Goal: Check status: Check status

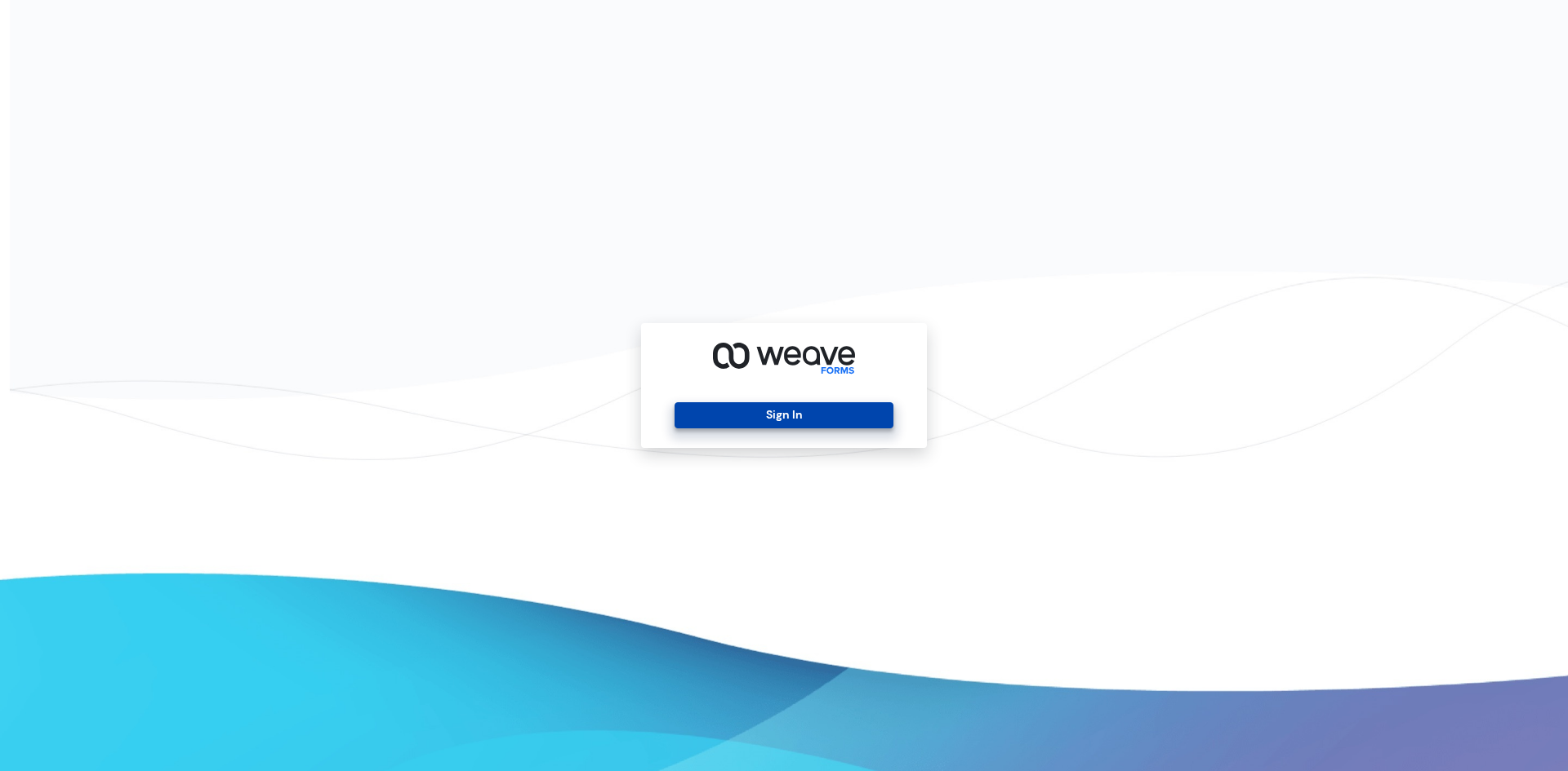
click at [757, 423] on button "Sign In" at bounding box center [783, 415] width 218 height 26
